Goal: Browse casually

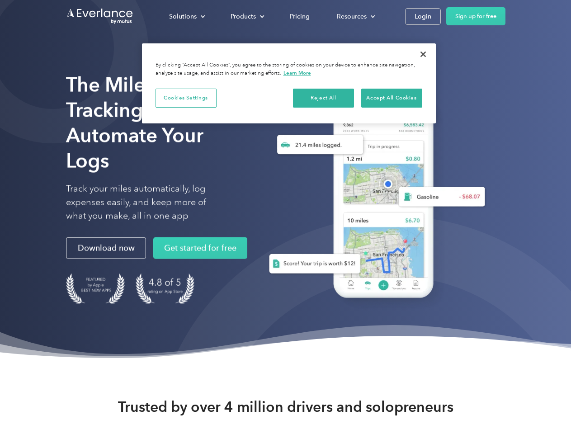
click at [187, 16] on div "Solutions" at bounding box center [183, 16] width 28 height 11
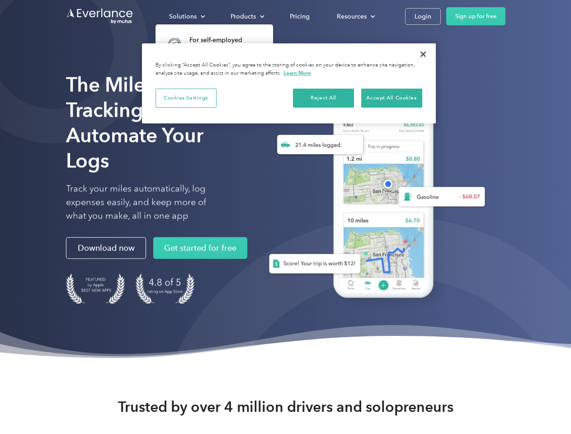
click at [246, 16] on div "Products" at bounding box center [243, 16] width 25 height 11
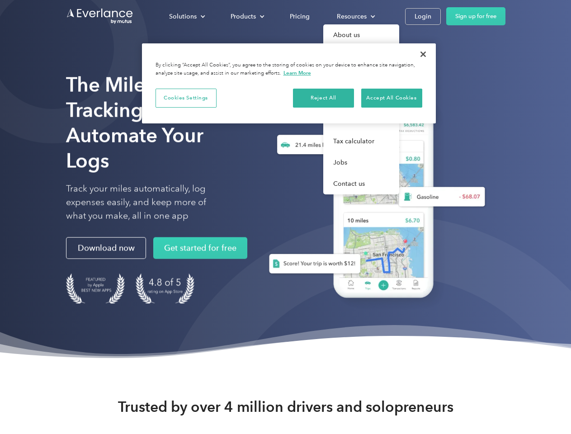
click at [355, 16] on div "Resources" at bounding box center [352, 16] width 30 height 11
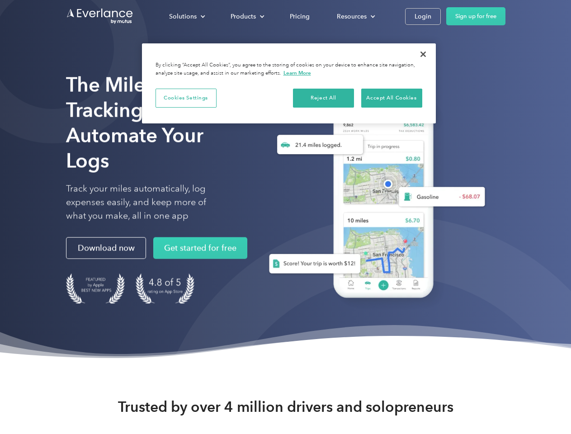
click at [186, 98] on button "Cookies Settings" at bounding box center [185, 98] width 61 height 19
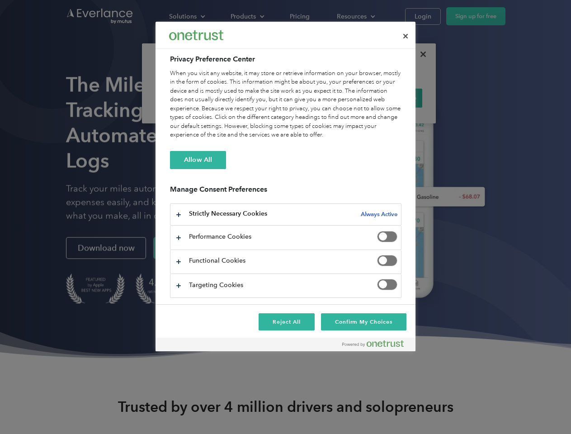
click at [324, 98] on div "When you visit any website, it may store or retrieve information on your browse…" at bounding box center [285, 104] width 231 height 71
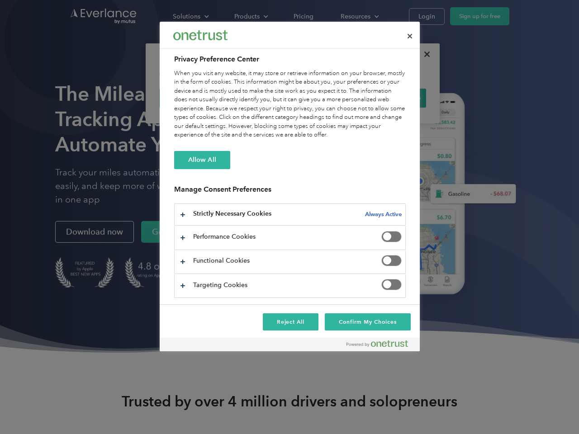
click at [391, 98] on div "When you visit any website, it may store or retrieve information on your browse…" at bounding box center [289, 104] width 231 height 71
click at [423, 54] on div at bounding box center [289, 217] width 579 height 434
